Goal: Find contact information: Find contact information

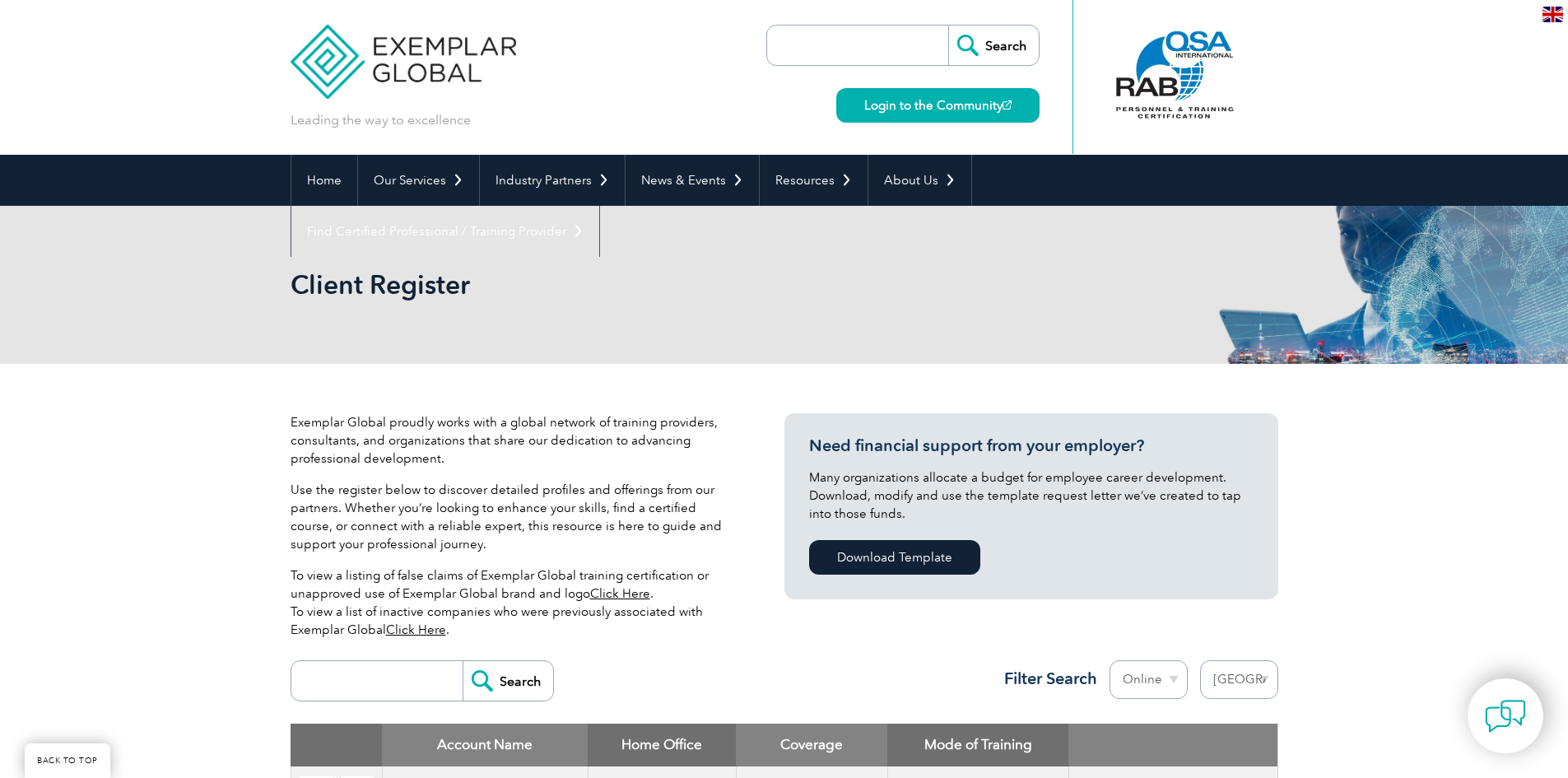
select select "[GEOGRAPHIC_DATA]"
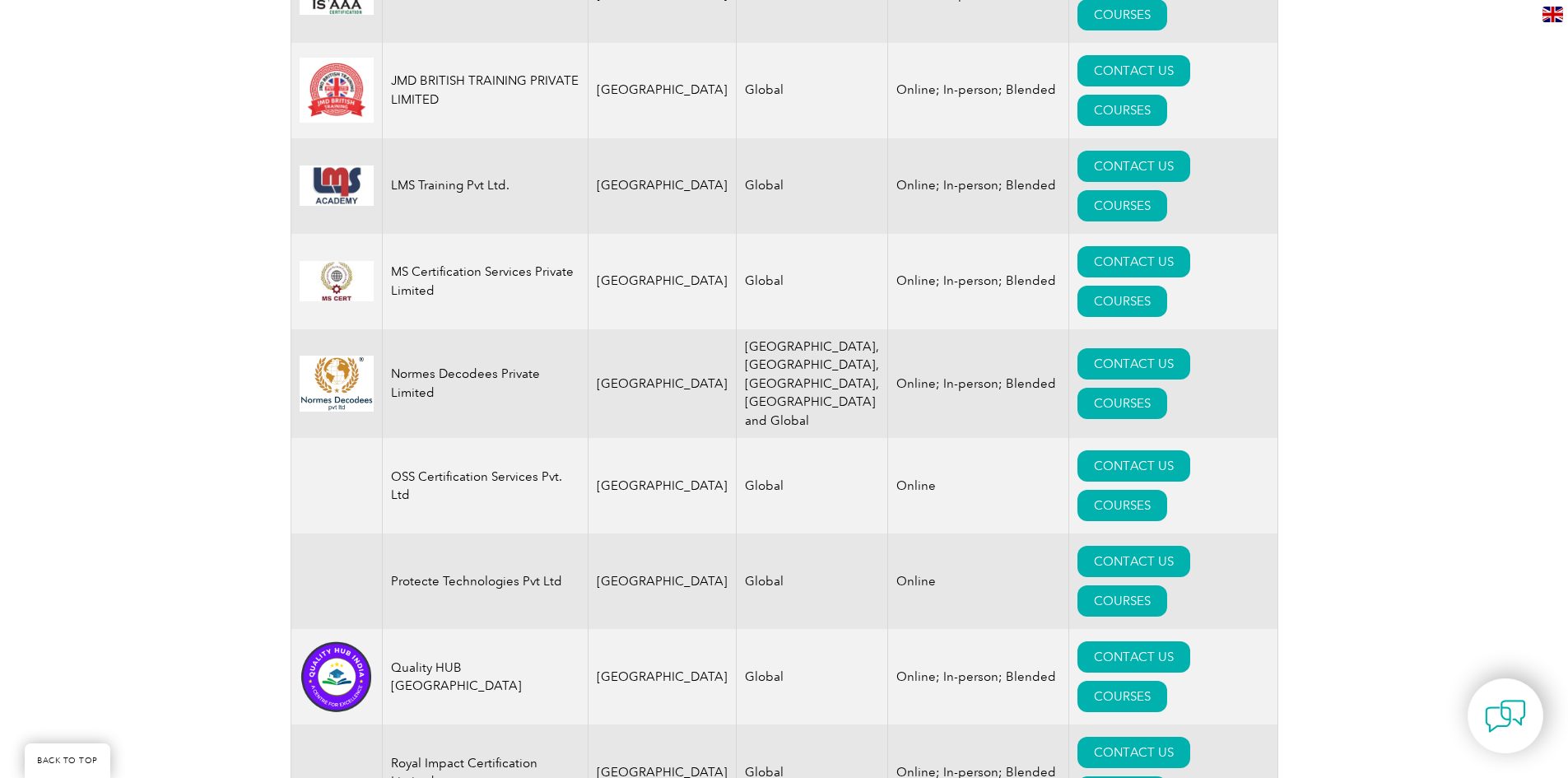
scroll to position [2224, 0]
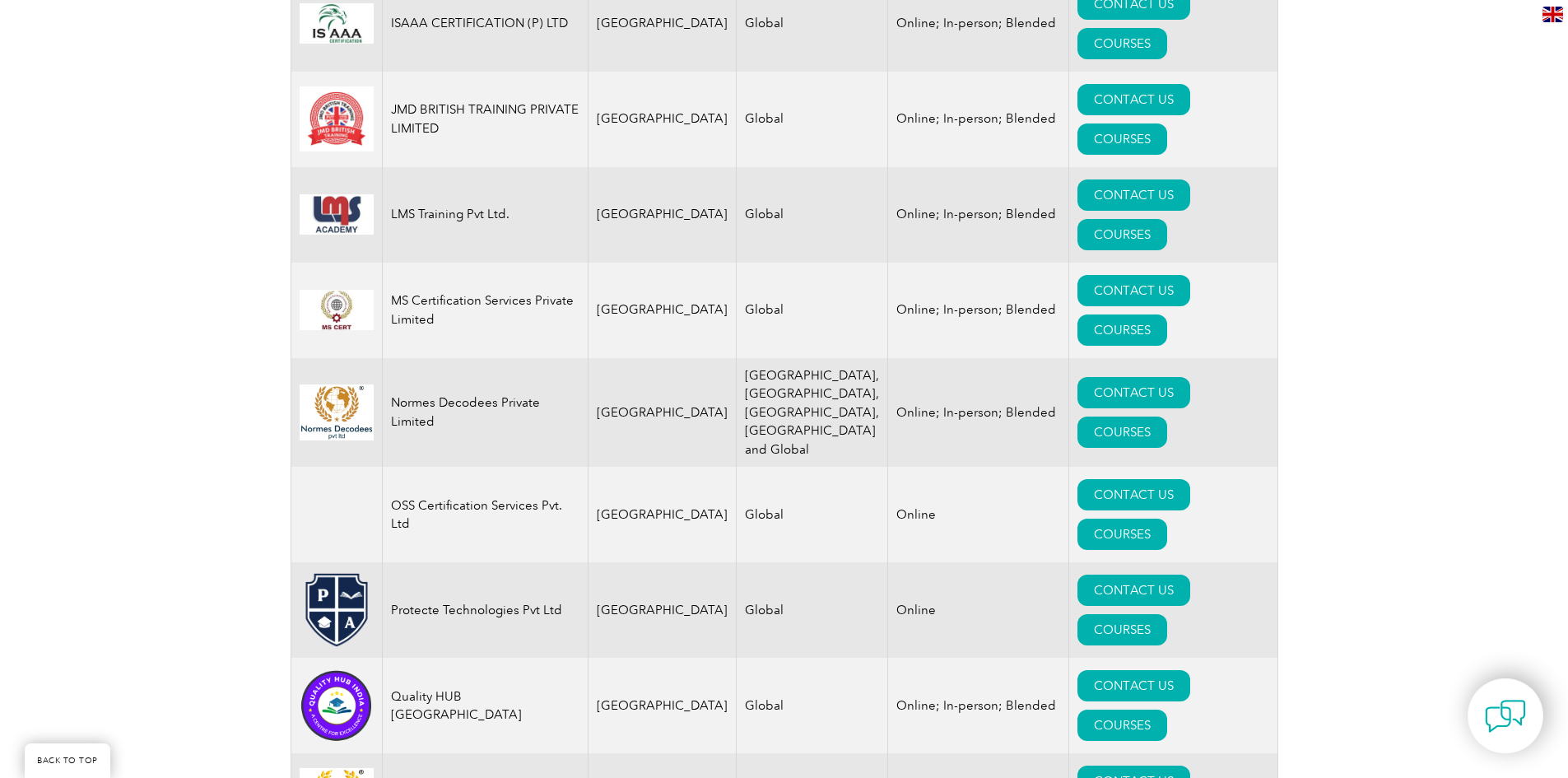
click at [1078, 766] on link "CONTACT US" at bounding box center [1134, 781] width 112 height 31
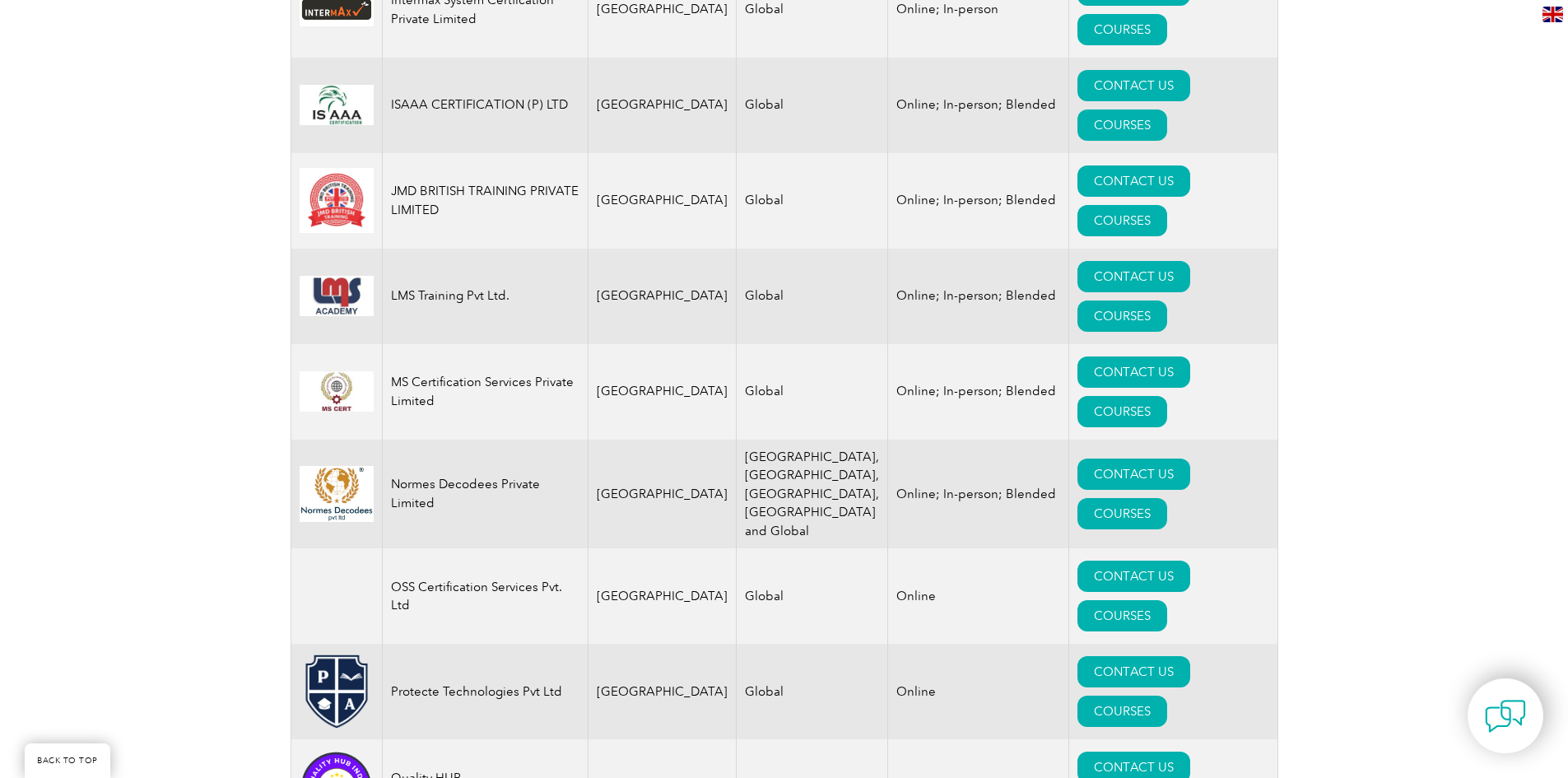
scroll to position [2142, 0]
click at [1078, 753] on link "CONTACT US" at bounding box center [1134, 769] width 112 height 31
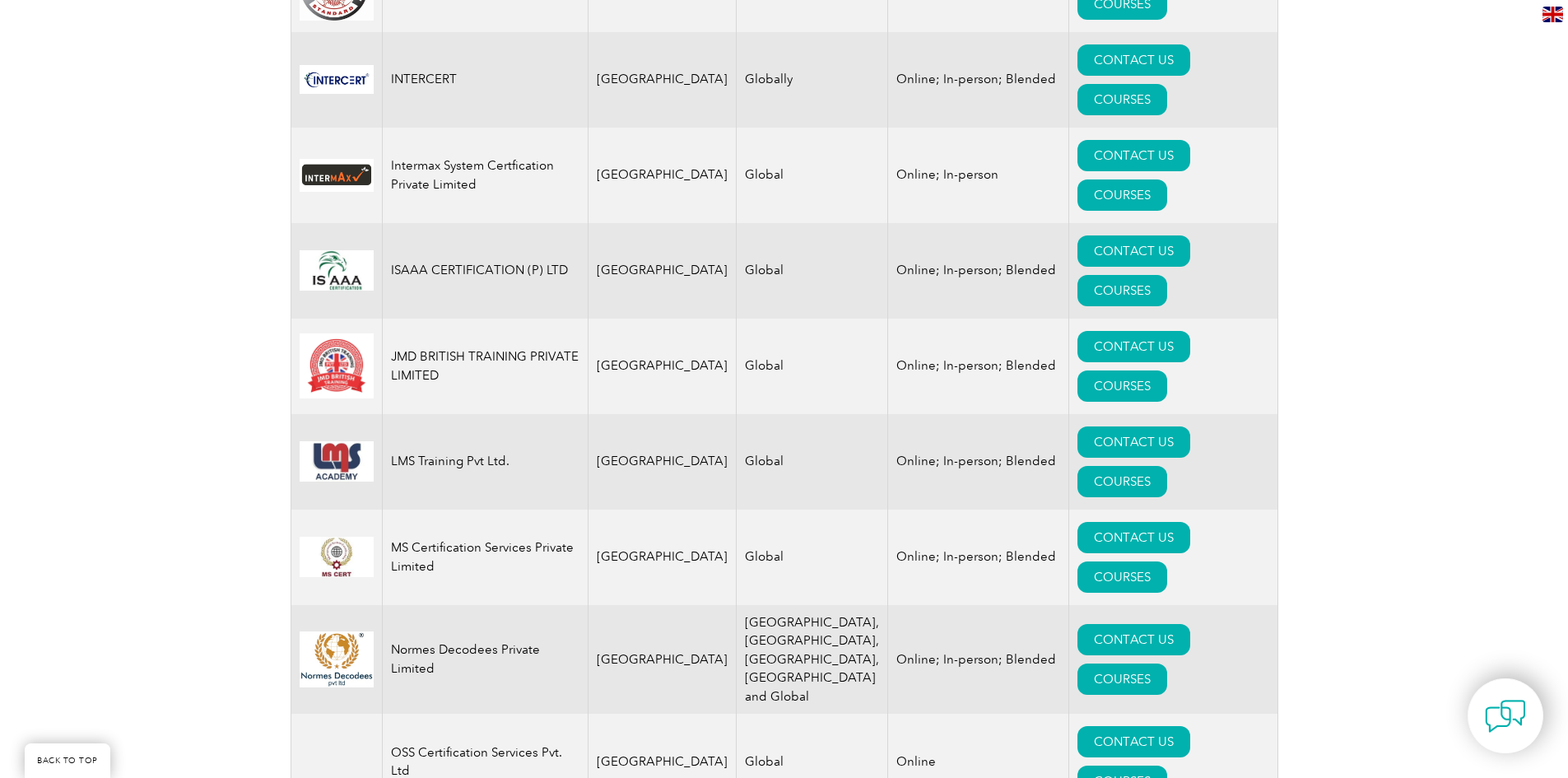
scroll to position [1894, 0]
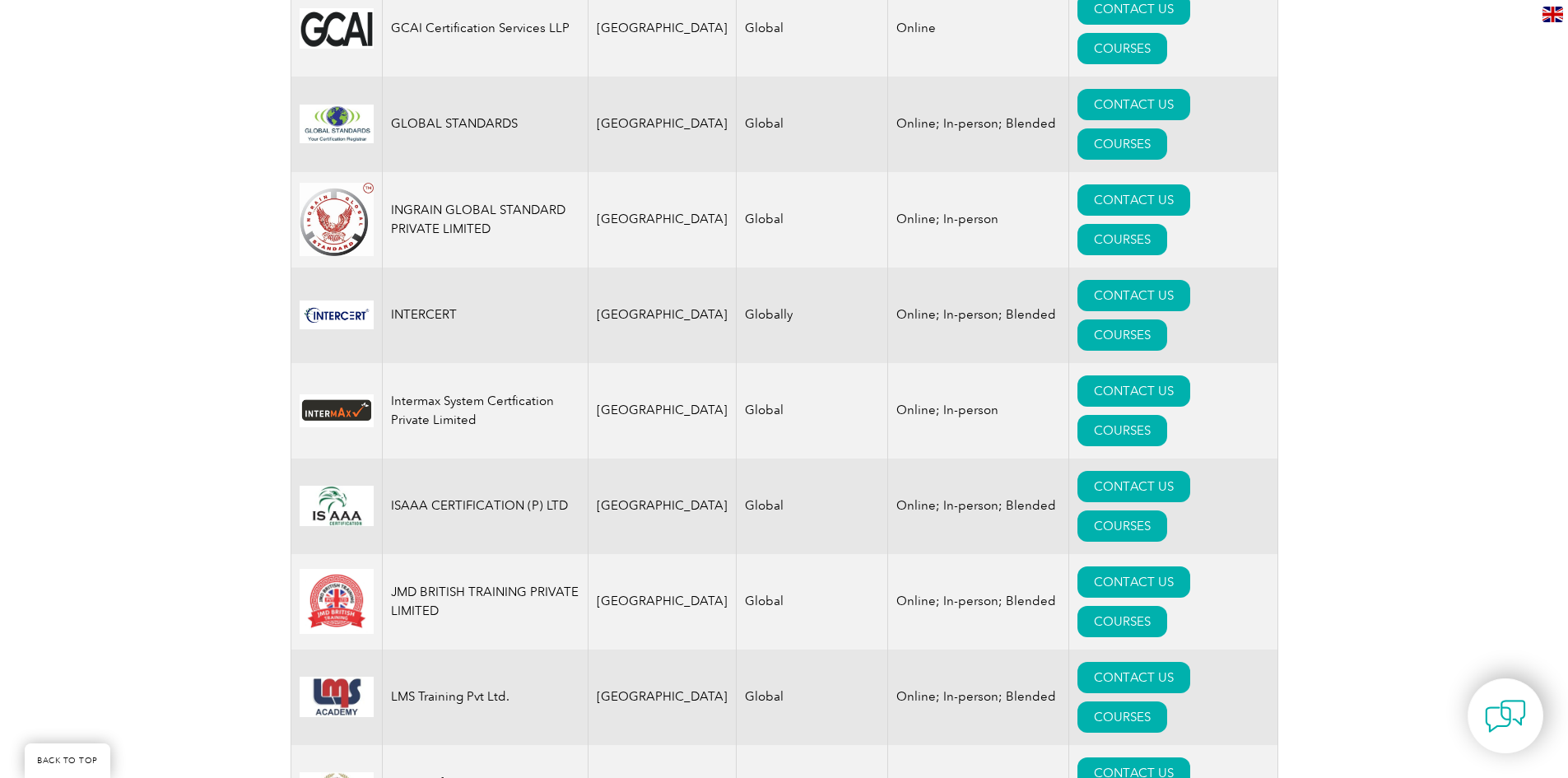
scroll to position [1647, 0]
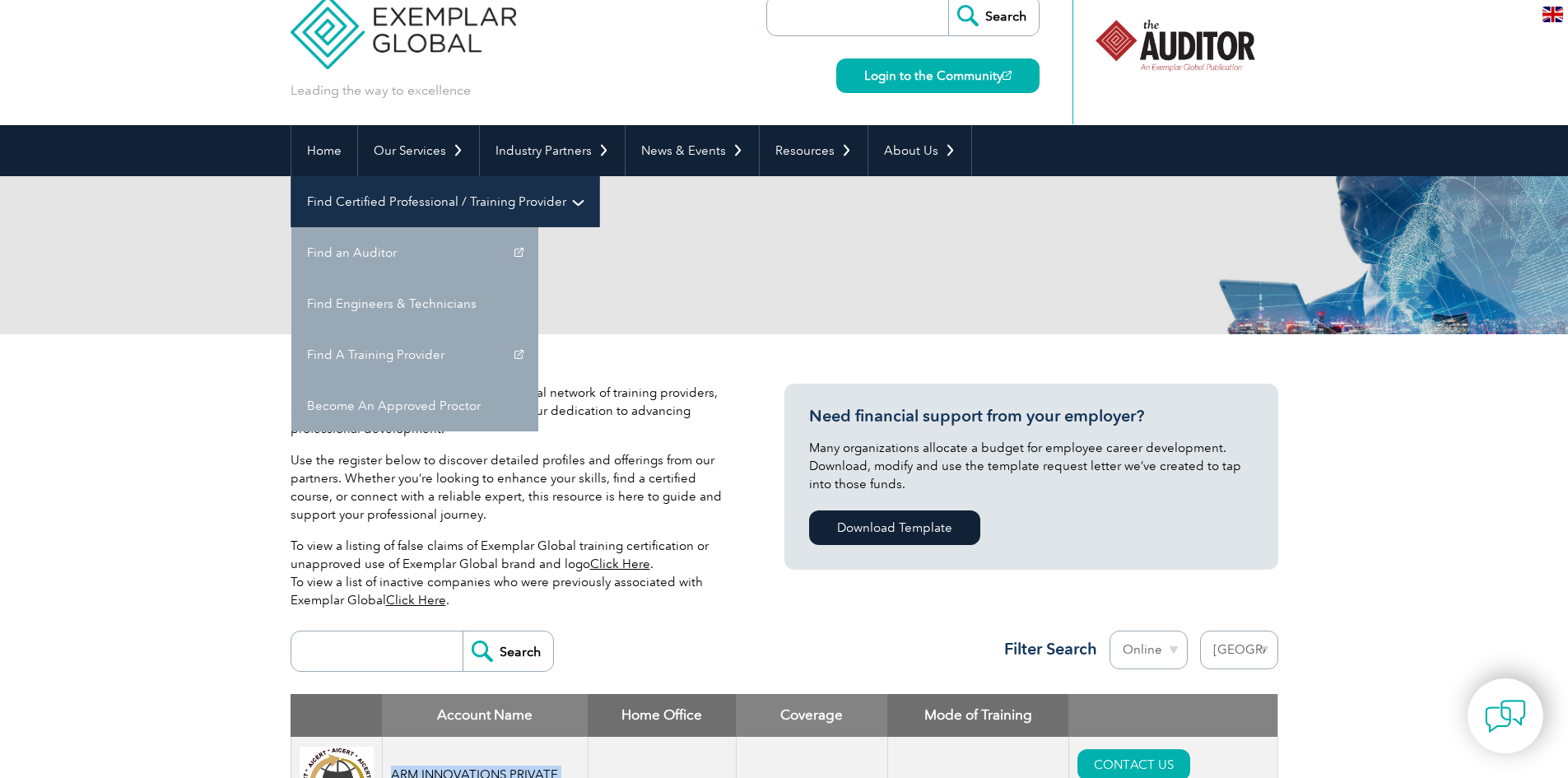
scroll to position [0, 0]
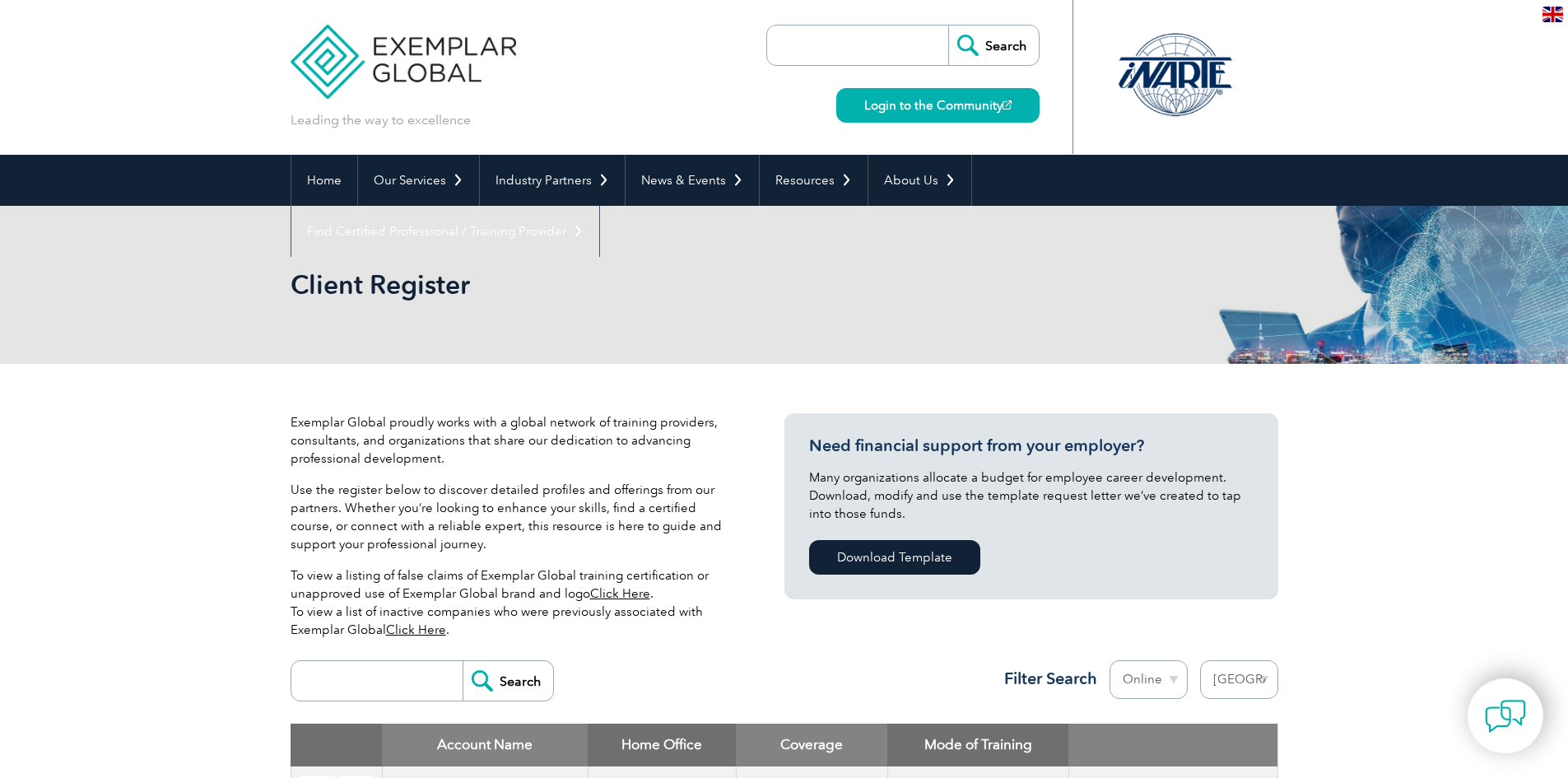
click at [1263, 677] on select "Region Australia Bahrain Bangladesh Brazil Canada Colombia Dominican Republic E…" at bounding box center [1238, 679] width 78 height 39
select select
click at [1200, 660] on select "Region Australia Bahrain Bangladesh Brazil Canada Colombia Dominican Republic E…" at bounding box center [1238, 679] width 78 height 39
select select "[GEOGRAPHIC_DATA]"
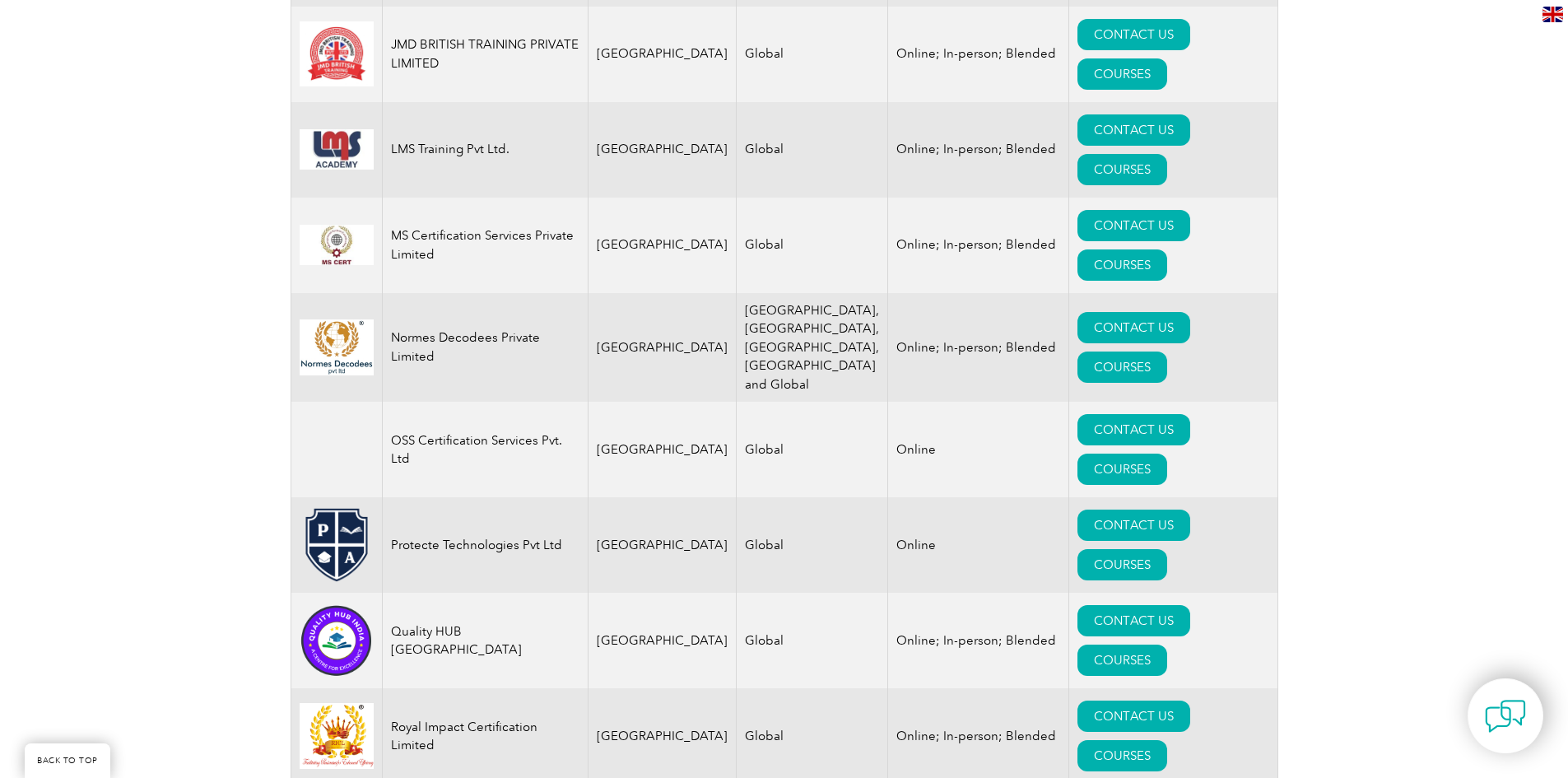
scroll to position [2207, 0]
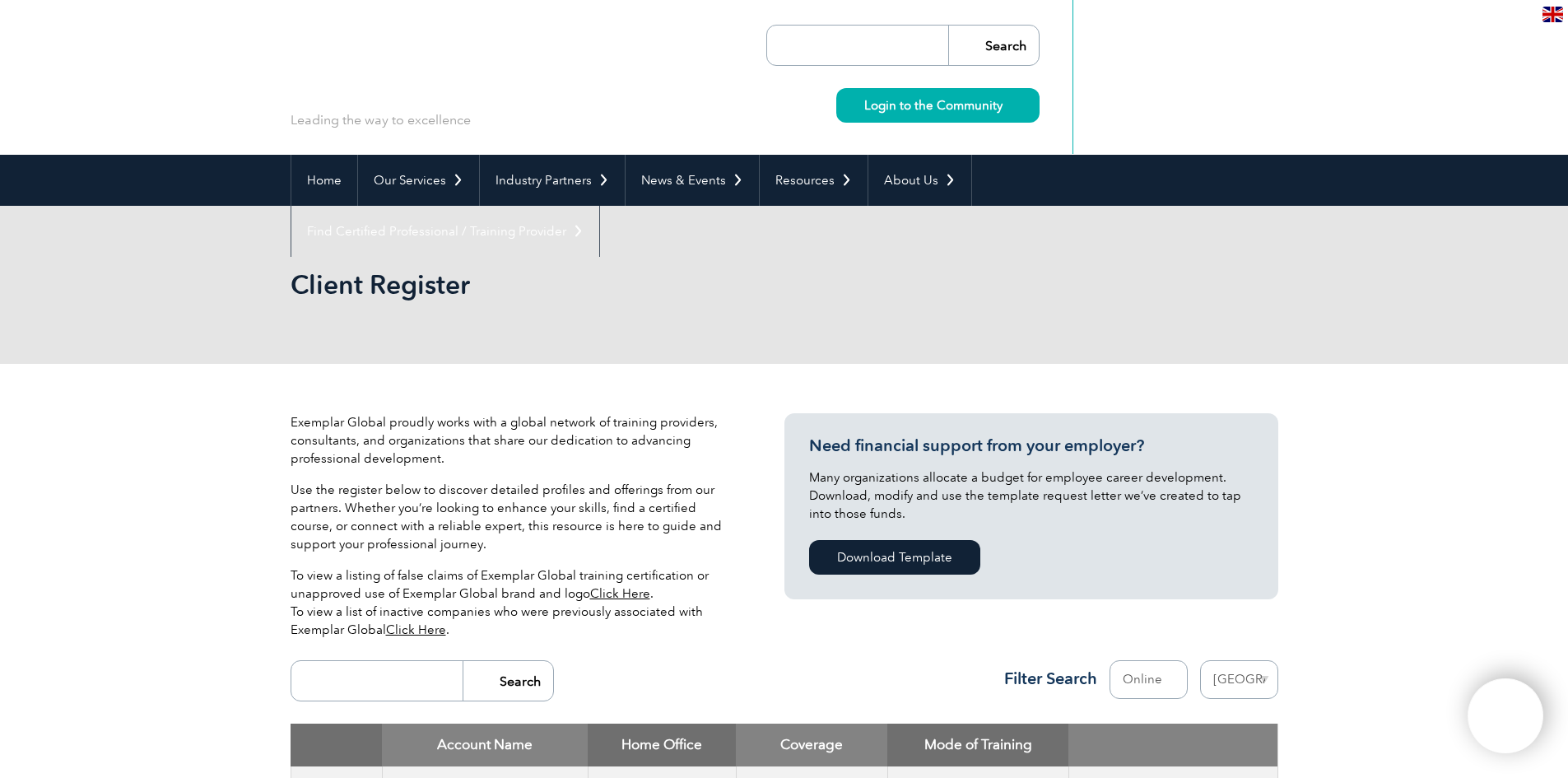
select select "[GEOGRAPHIC_DATA]"
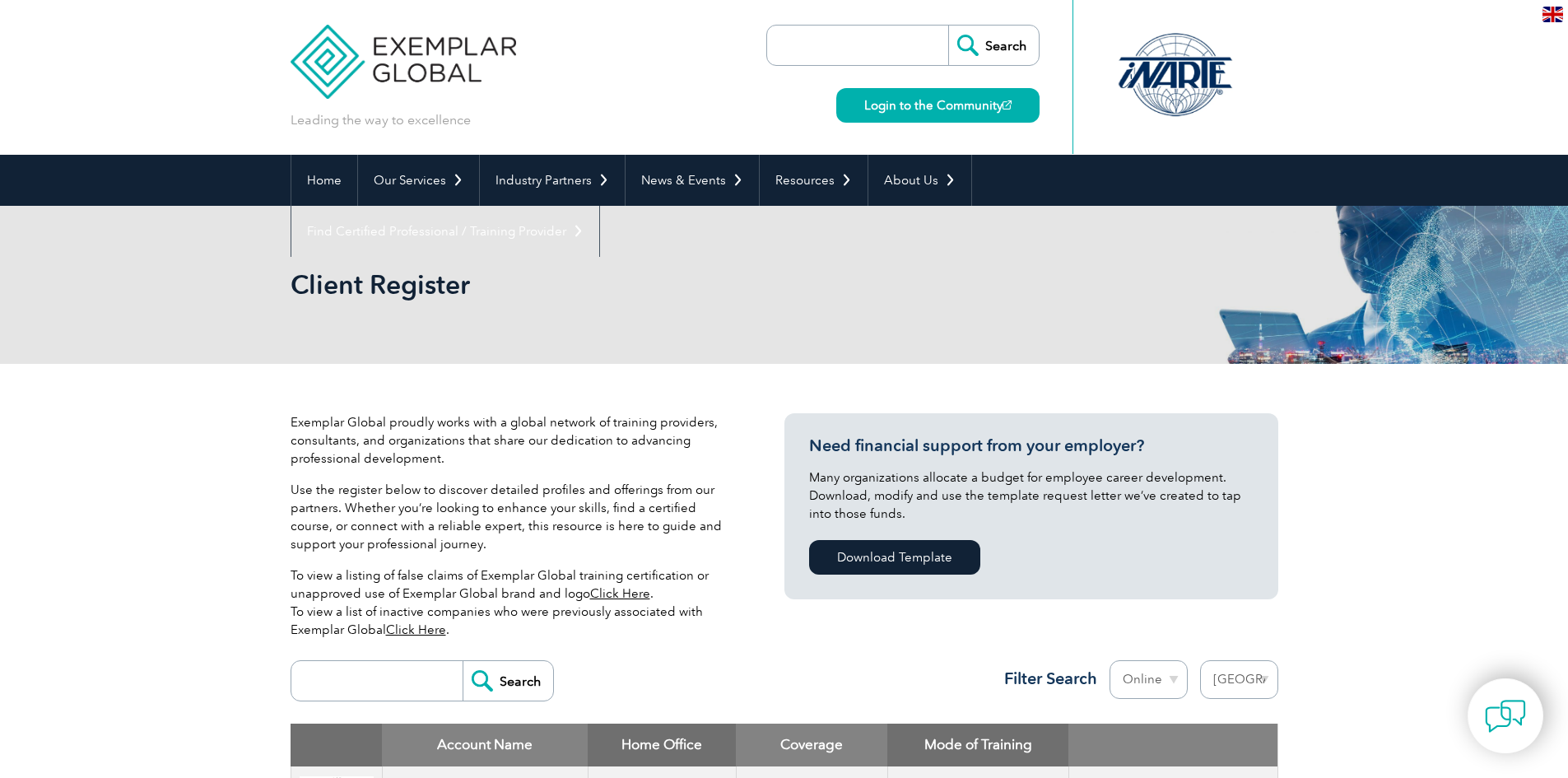
select select "[GEOGRAPHIC_DATA]"
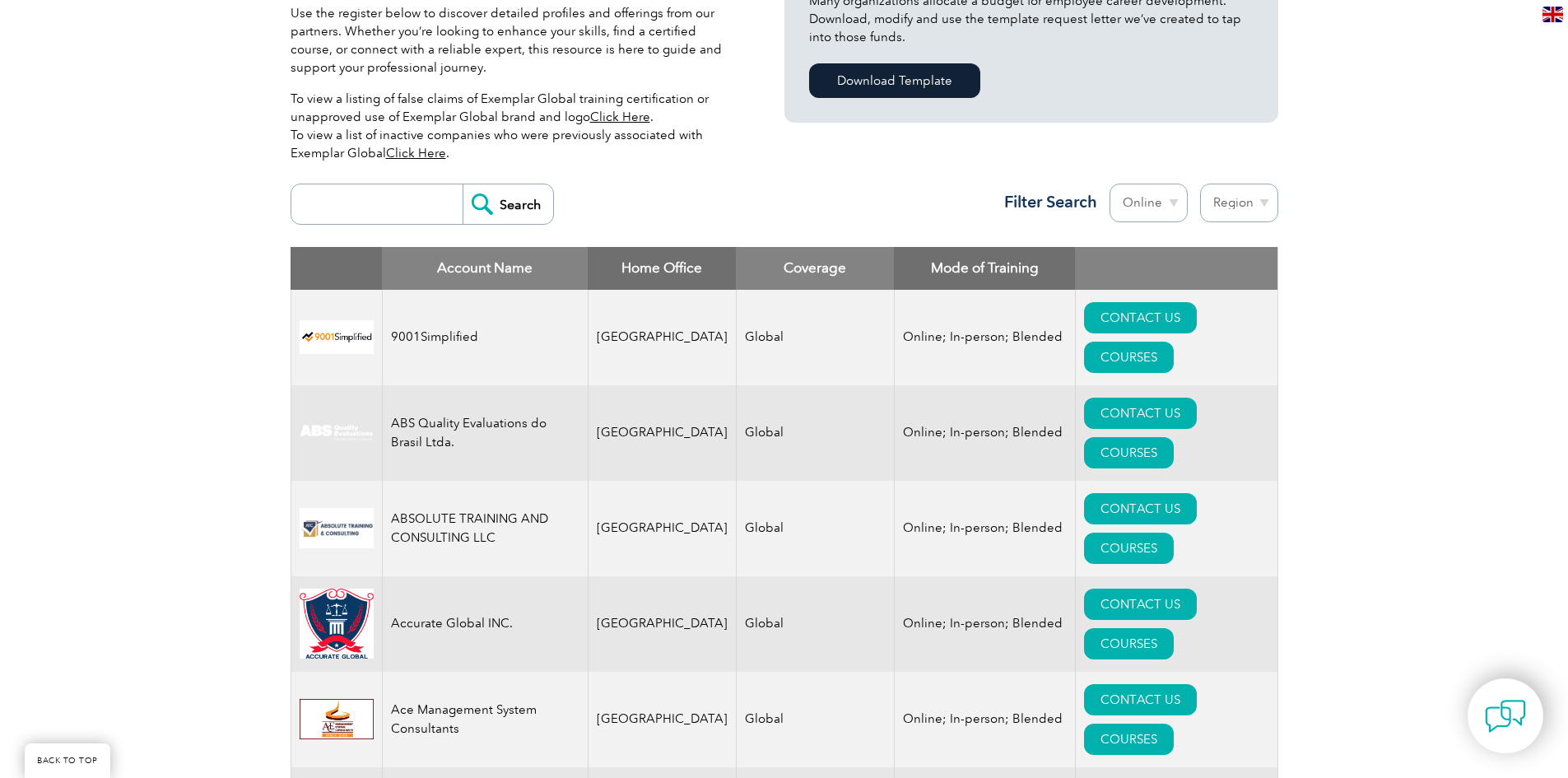
scroll to position [477, 0]
